Goal: Task Accomplishment & Management: Manage account settings

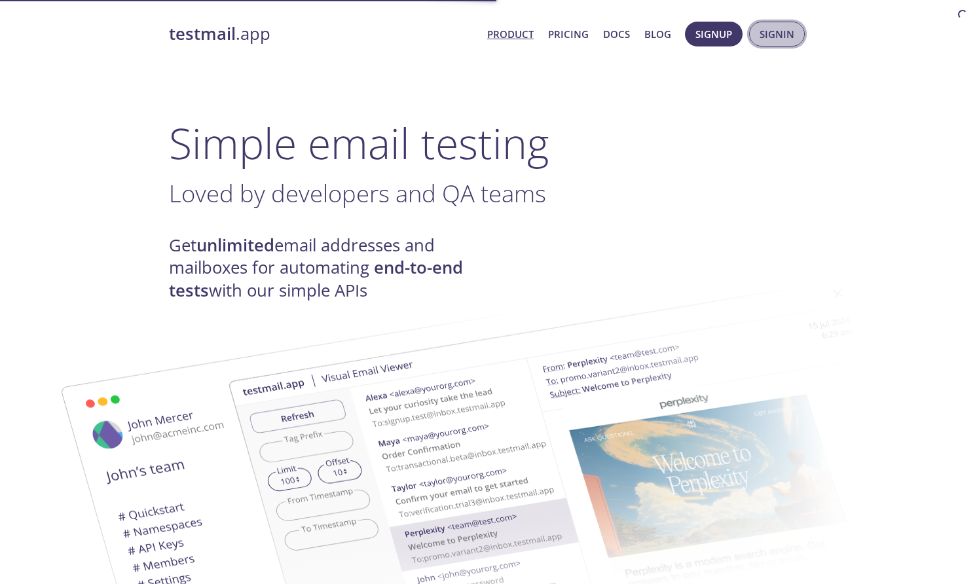
click at [793, 31] on span "Signin" at bounding box center [777, 34] width 35 height 17
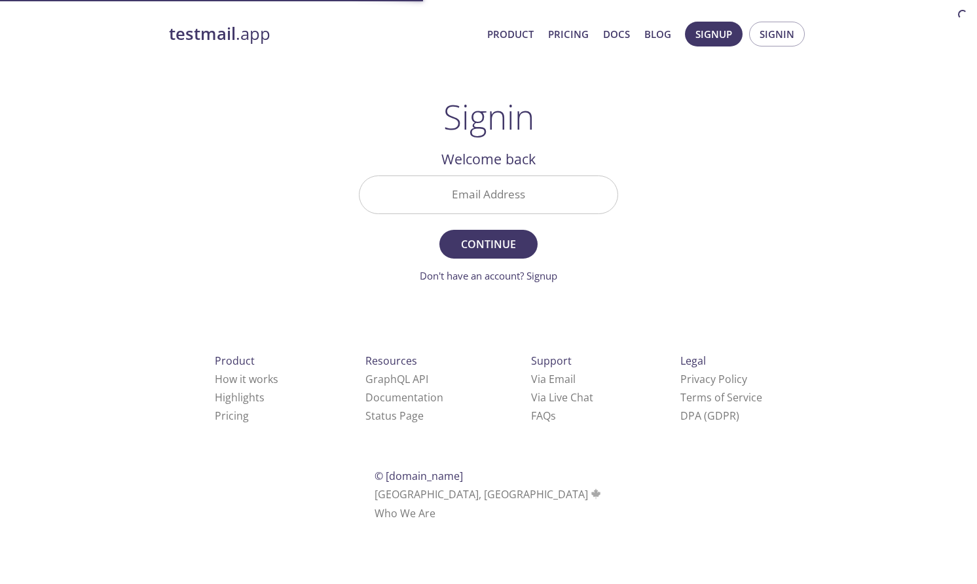
click at [496, 196] on input "Email Address" at bounding box center [489, 194] width 258 height 37
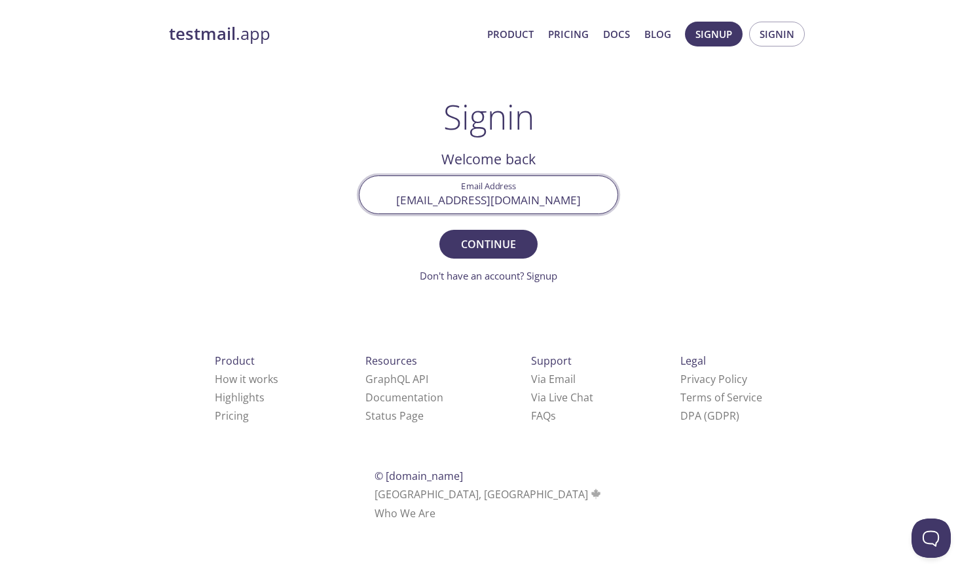
type input "[EMAIL_ADDRESS][DOMAIN_NAME]"
click at [440, 230] on button "Continue" at bounding box center [489, 244] width 98 height 29
click at [415, 198] on input "Signin Security Code" at bounding box center [489, 194] width 258 height 37
paste input "82YQCK5"
type input "82YQCK5"
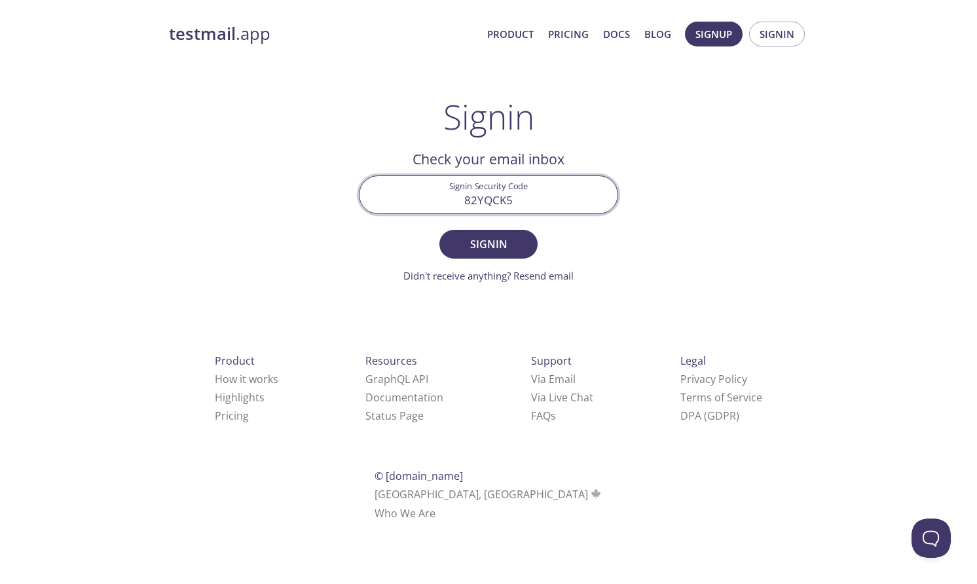
click at [440, 230] on button "Signin" at bounding box center [489, 244] width 98 height 29
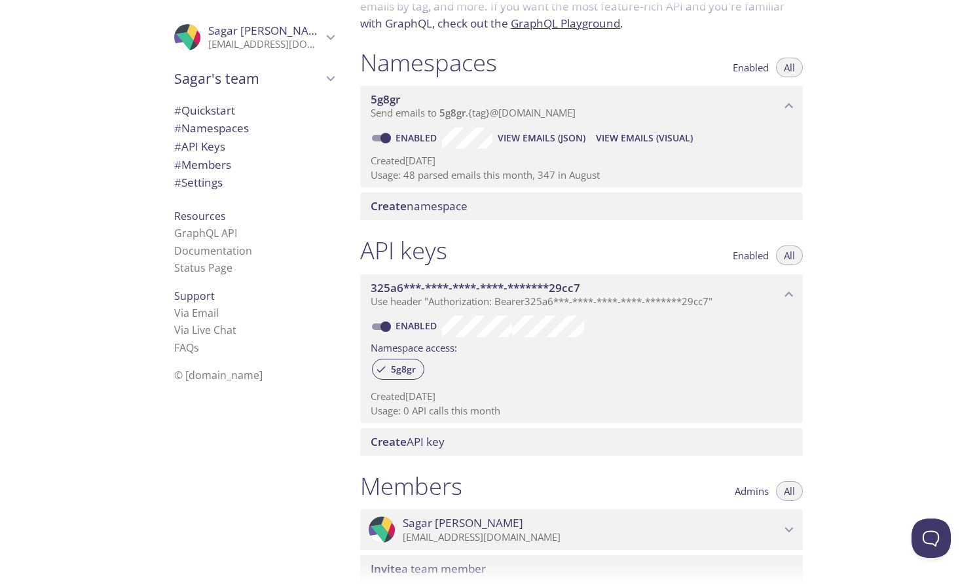
scroll to position [117, 0]
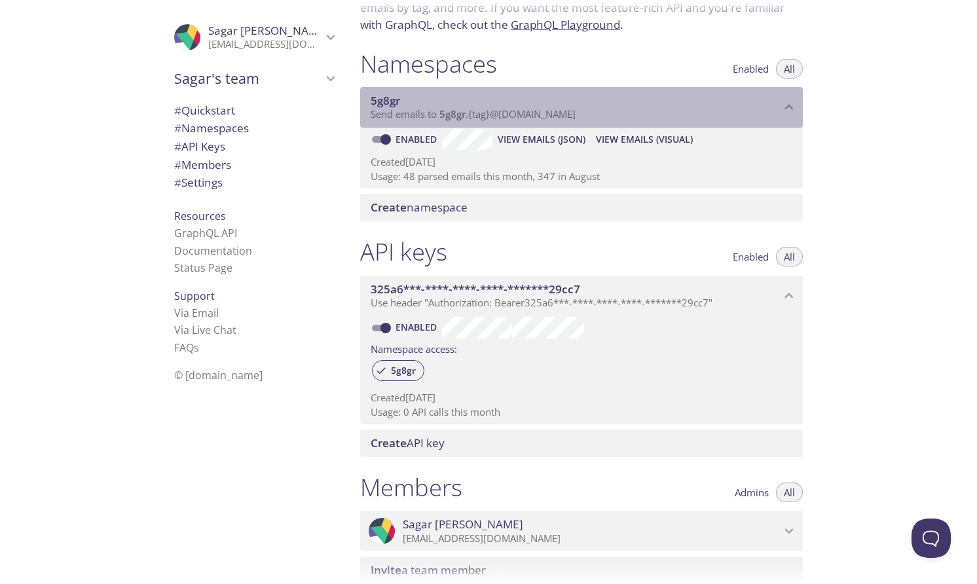
click at [389, 101] on span "5g8gr" at bounding box center [385, 100] width 29 height 15
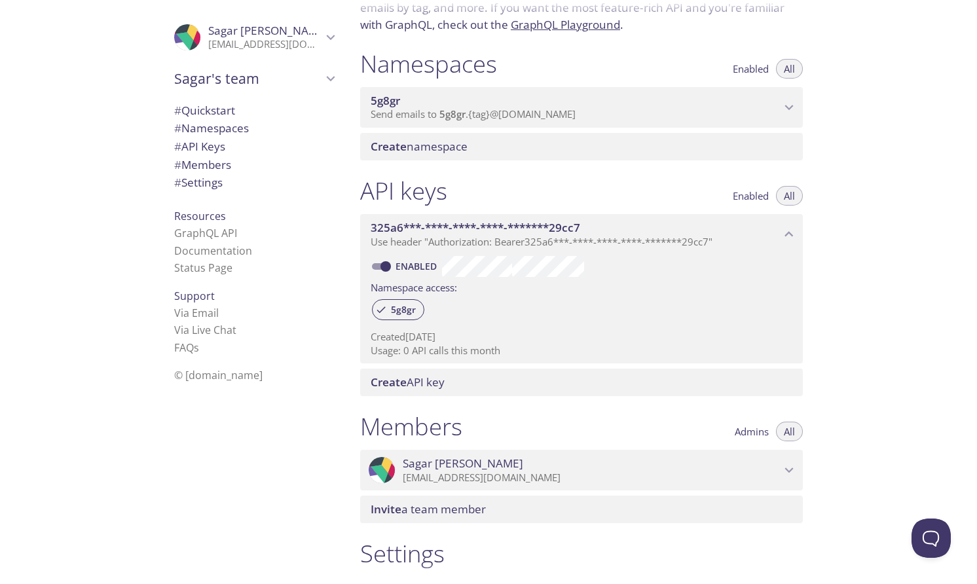
click at [389, 102] on span "5g8gr" at bounding box center [385, 100] width 29 height 15
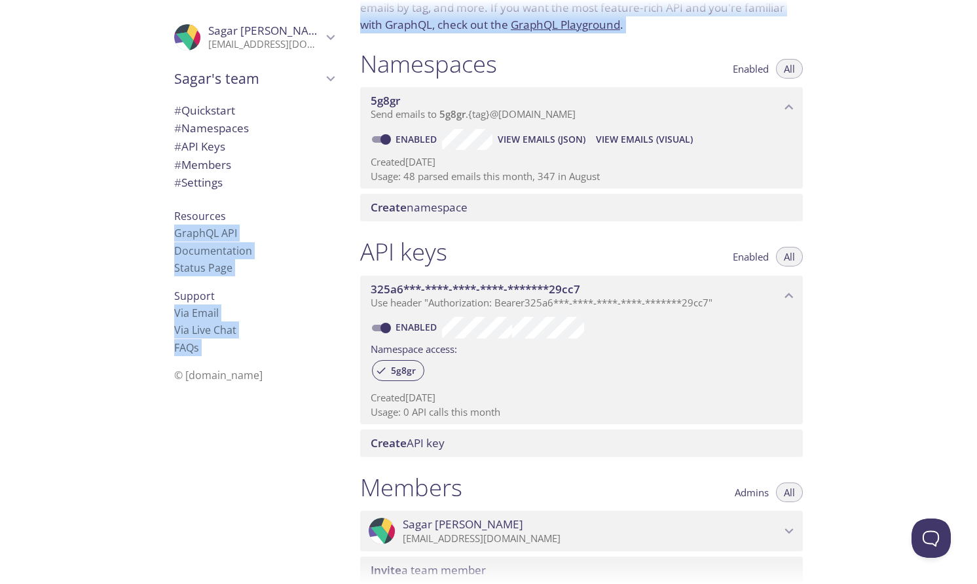
drag, startPoint x: 345, startPoint y: 100, endPoint x: 446, endPoint y: 93, distance: 101.1
click at [446, 93] on div ".cls-1 { fill: #6d5ca8; } .cls-2 { fill: #3fc191; } .cls-3 { fill: #3b4752; } .…" at bounding box center [488, 292] width 977 height 584
copy div "GraphQL API Documentation Status Page Support Via Email Via Live Chat FAQ s © […"
